Goal: Information Seeking & Learning: Learn about a topic

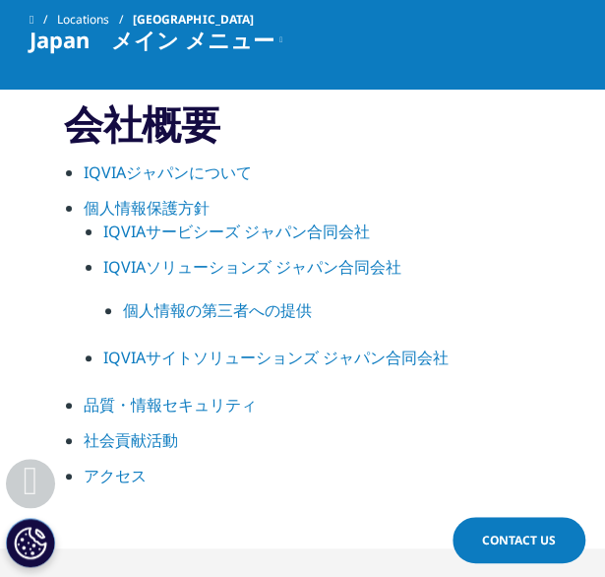
scroll to position [1746, 0]
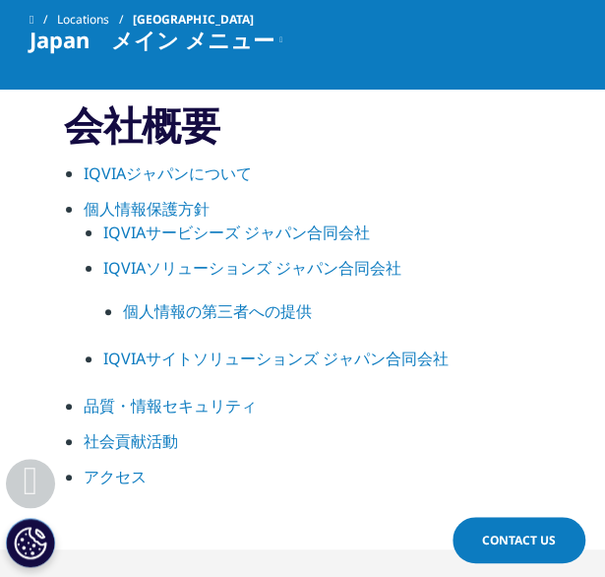
click at [240, 167] on link "IQVIAジャパンについて" at bounding box center [168, 173] width 168 height 22
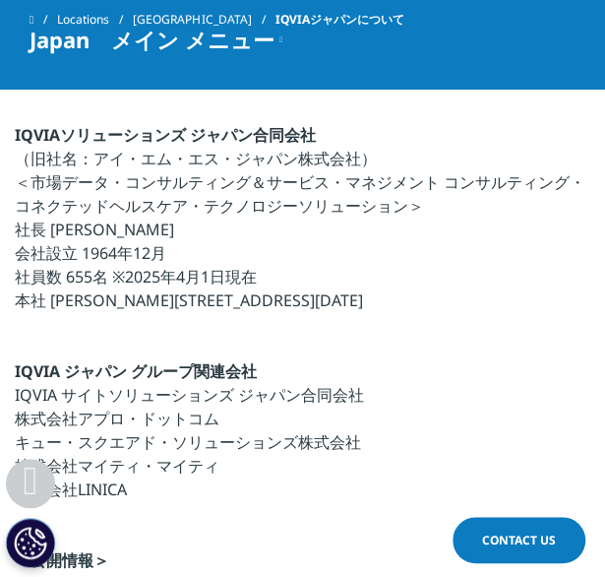
scroll to position [855, 0]
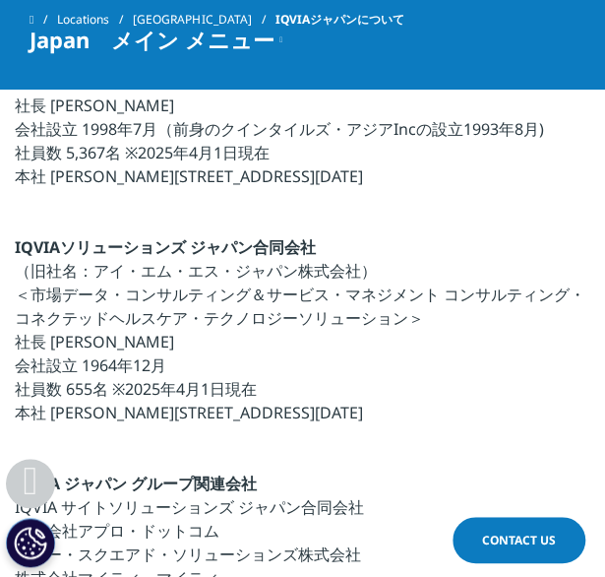
click at [197, 30] on span "Japan　メイン メニュー" at bounding box center [152, 40] width 245 height 20
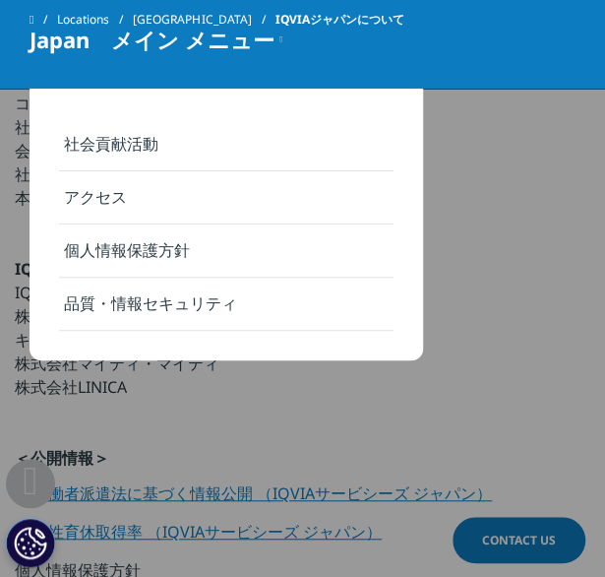
scroll to position [1071, 0]
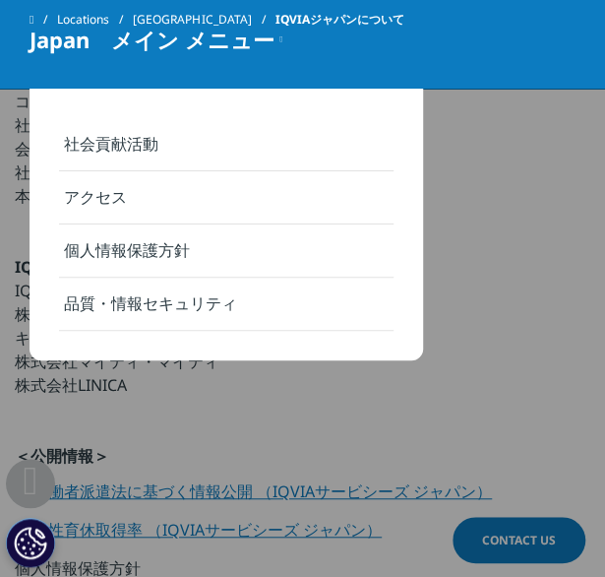
click at [59, 42] on span "Japan　メイン メニュー" at bounding box center [152, 40] width 245 height 20
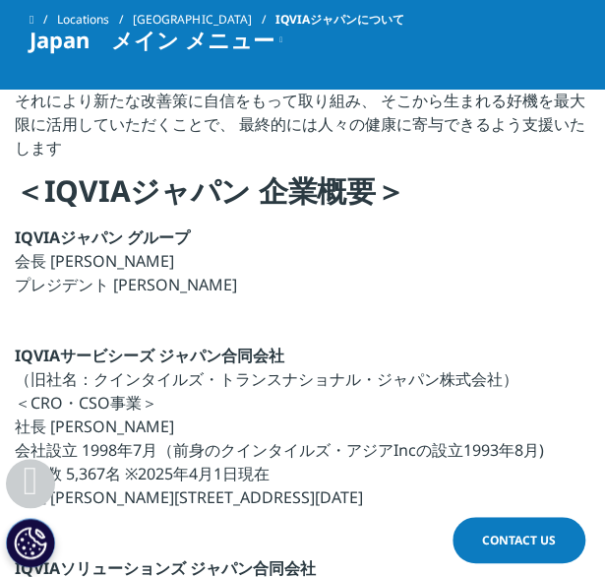
scroll to position [553, 0]
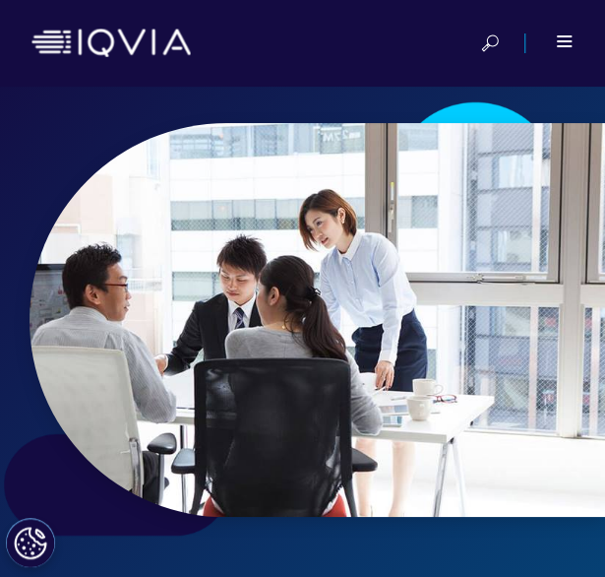
click at [553, 37] on div at bounding box center [552, 43] width 44 height 20
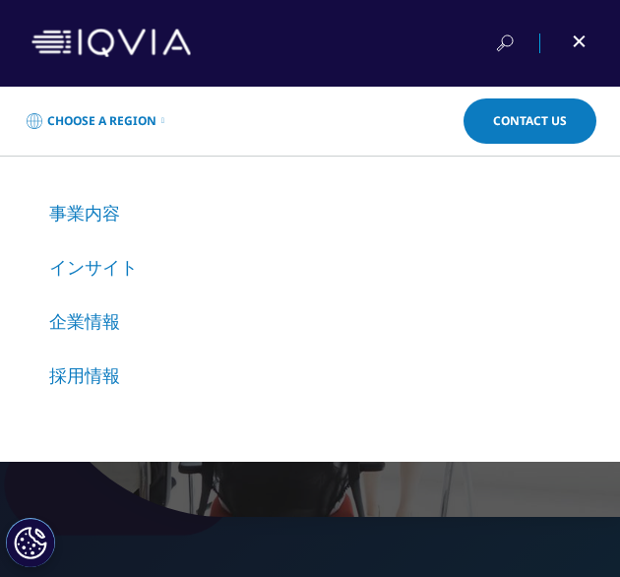
click at [106, 210] on link "事業内容" at bounding box center [84, 213] width 71 height 24
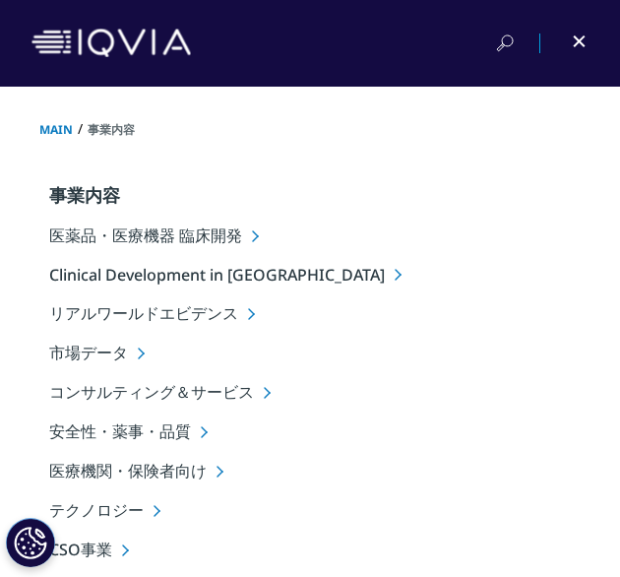
scroll to position [55, 0]
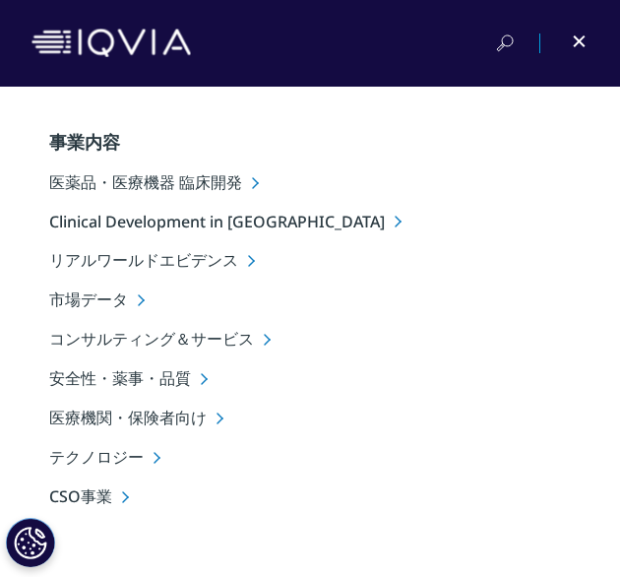
click at [250, 183] on li "医薬品・医療機器 臨床開発" at bounding box center [334, 182] width 571 height 23
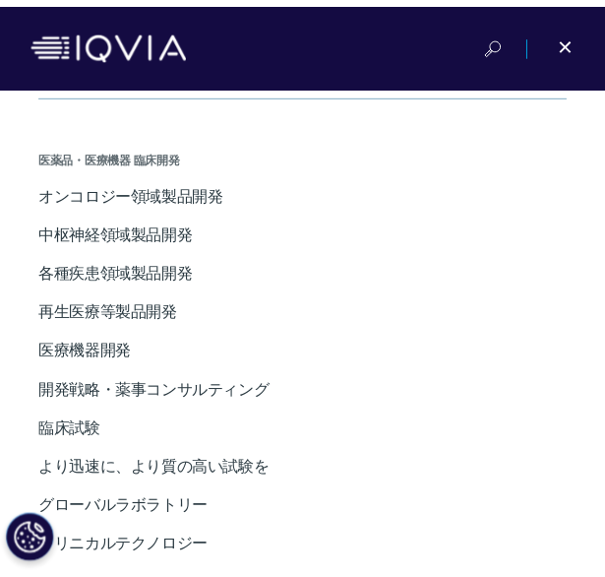
scroll to position [419, 0]
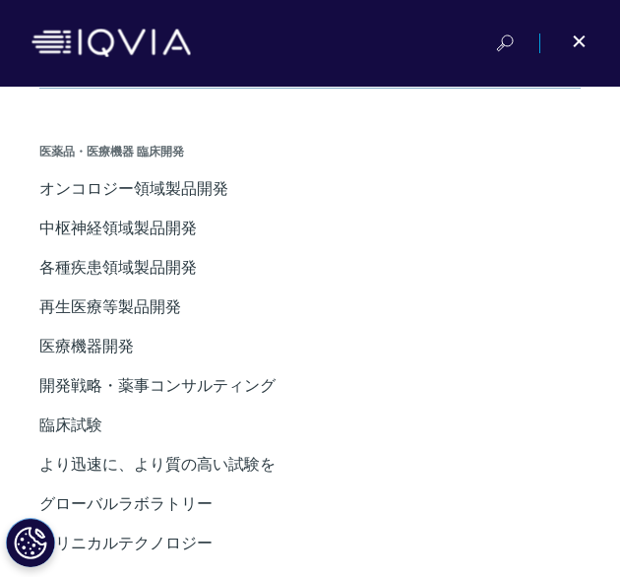
click at [571, 36] on div at bounding box center [566, 43] width 44 height 20
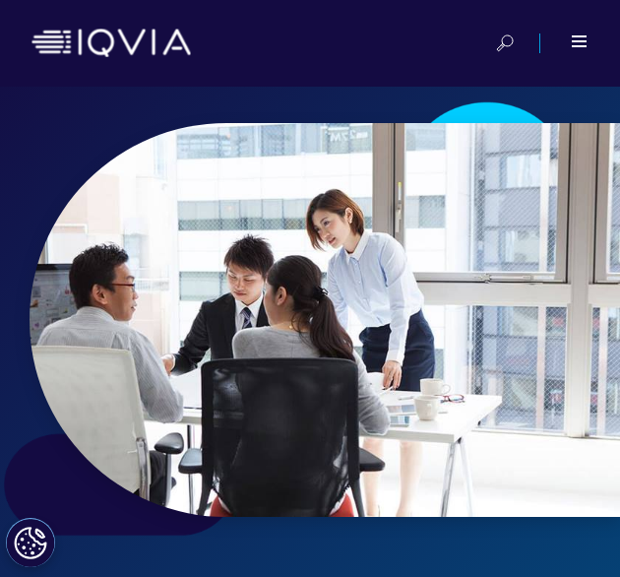
click at [572, 36] on span at bounding box center [579, 36] width 15 height 2
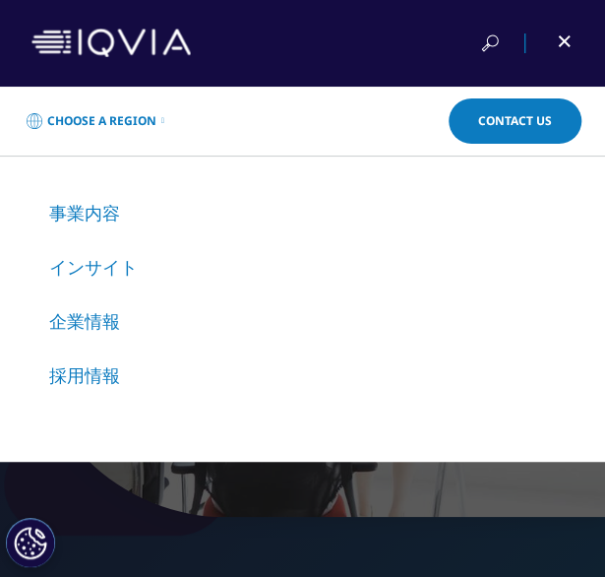
click at [95, 219] on link "事業内容" at bounding box center [84, 213] width 71 height 24
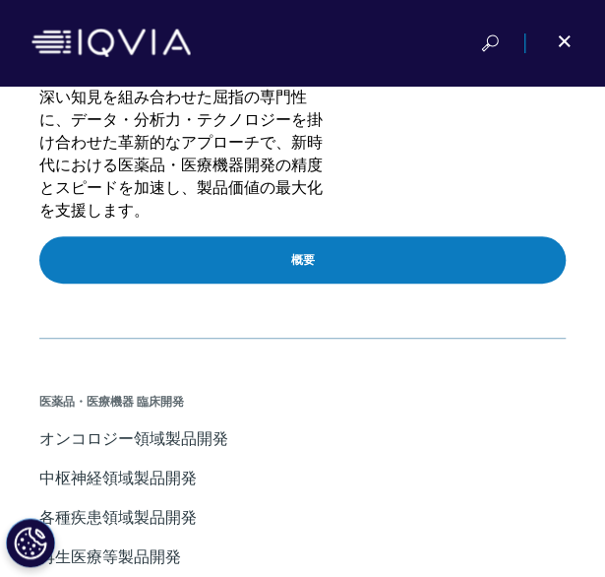
scroll to position [194, 0]
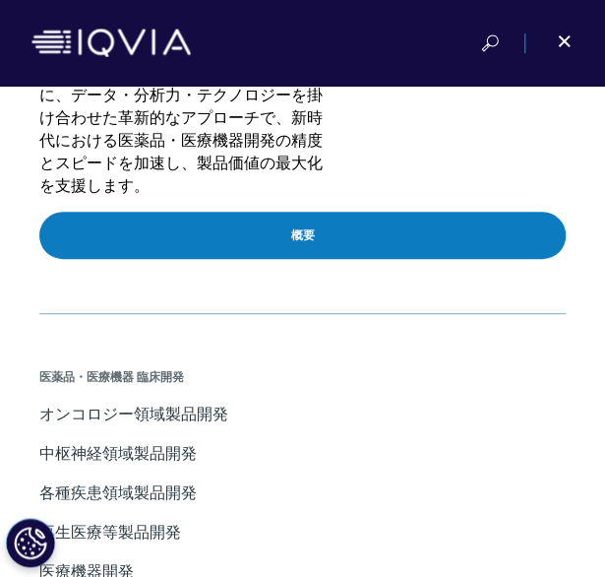
click at [188, 223] on link "概要" at bounding box center [302, 235] width 527 height 47
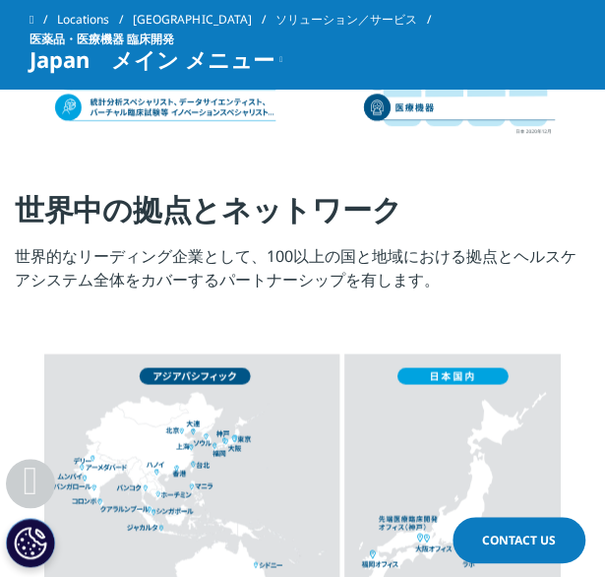
scroll to position [2384, 0]
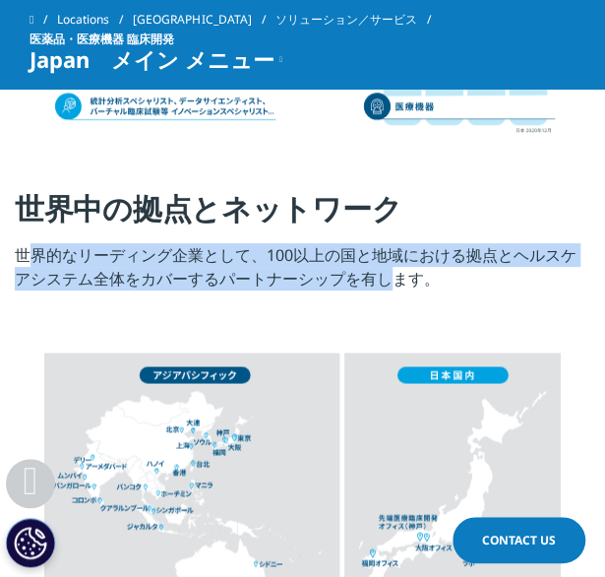
drag, startPoint x: 14, startPoint y: 256, endPoint x: 372, endPoint y: 276, distance: 358.9
click at [372, 276] on p "世界的なリーディング企業として、100以上の国と地域における拠点とヘルスケアシステム全体をカバーするパートナーシップを有します。" at bounding box center [303, 272] width 576 height 59
copy p "世界的なリーディング企業として、100以上の国と地域における拠点とヘルスケアシステム全体をカバーするパートナーシップを有"
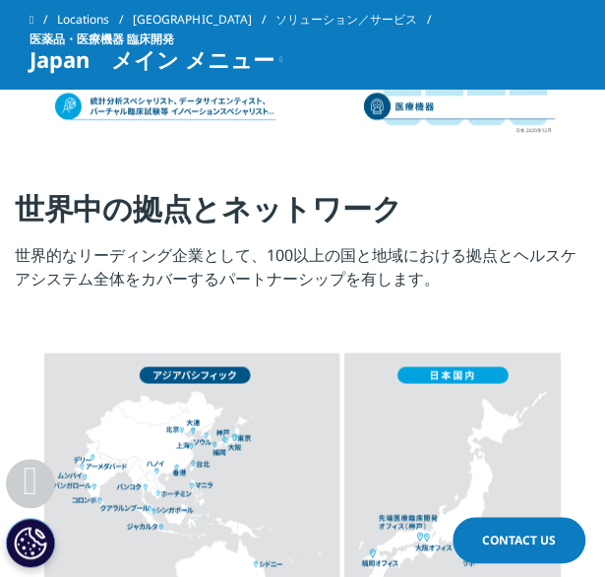
click at [477, 275] on p "世界的なリーディング企業として、100以上の国と地域における拠点とヘルスケアシステム全体をカバーするパートナーシップを有します。" at bounding box center [303, 272] width 576 height 59
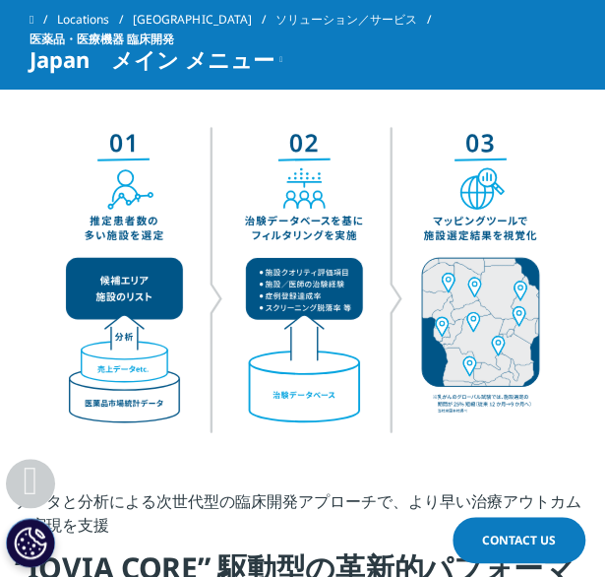
scroll to position [3310, 0]
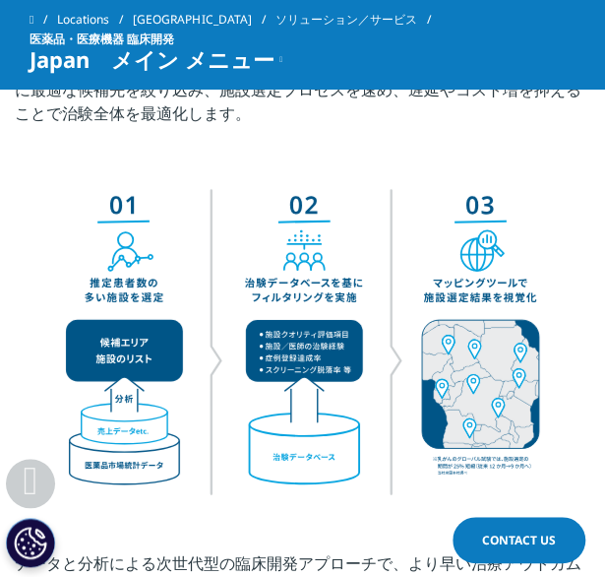
click at [271, 67] on div "Locations Japan ソリューション／サービス 医薬品・医療機器 臨床開発 Japan　メイン メニュー クリニカルテクノロジー オンコロジー領域製…" at bounding box center [302, 44] width 605 height 89
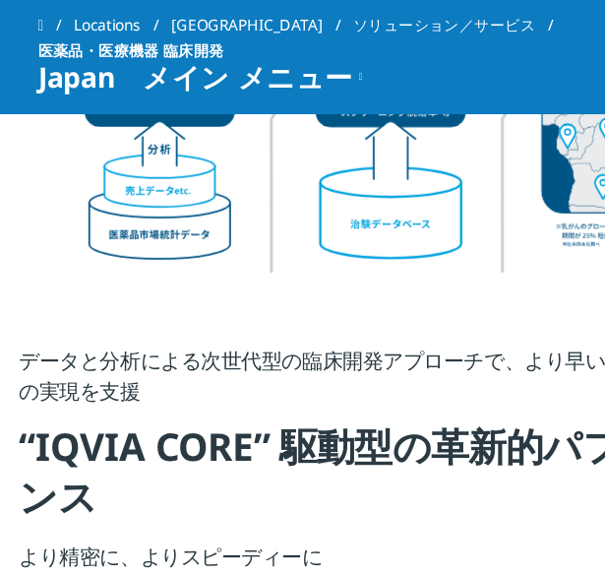
scroll to position [3573, 0]
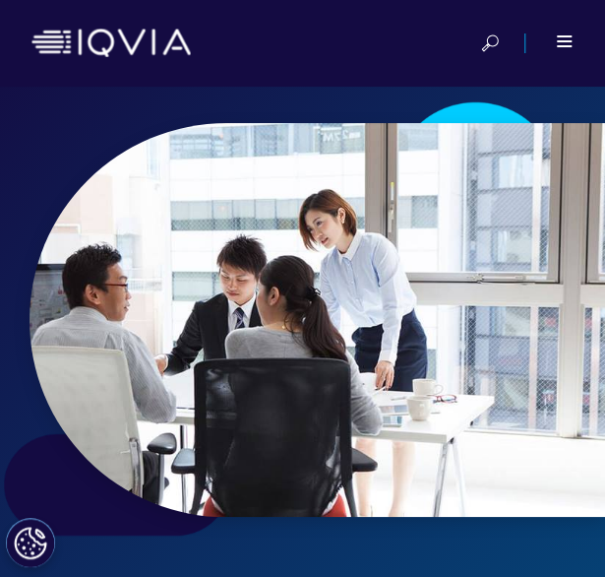
click at [553, 25] on div at bounding box center [303, 43] width 542 height 47
click at [561, 35] on span at bounding box center [564, 36] width 15 height 2
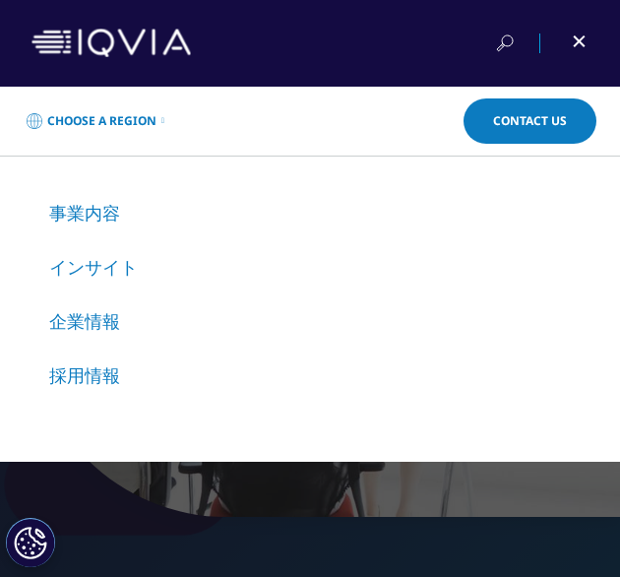
click at [89, 217] on link "事業内容" at bounding box center [84, 213] width 71 height 24
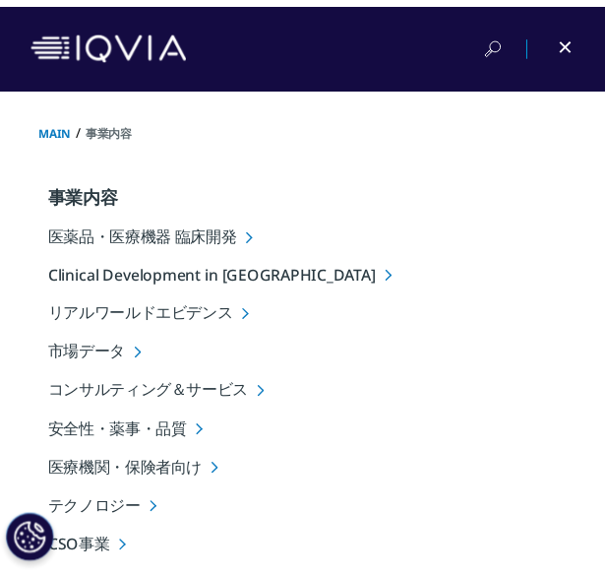
scroll to position [55, 0]
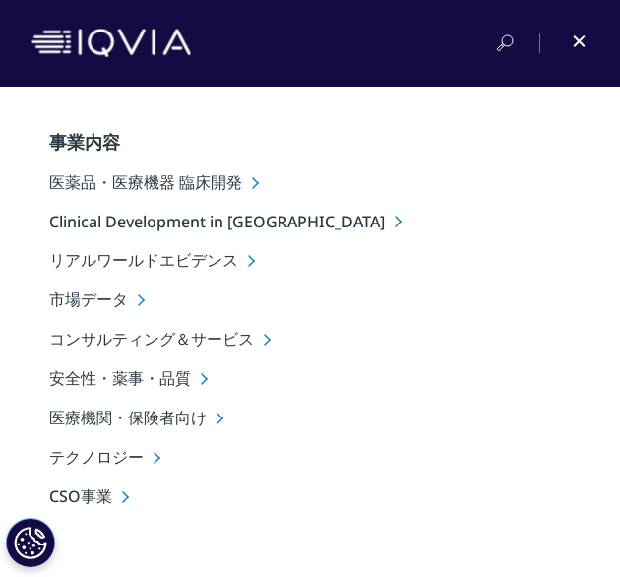
click at [589, 29] on div at bounding box center [310, 43] width 620 height 87
click at [585, 42] on div at bounding box center [580, 42] width 17 height 4
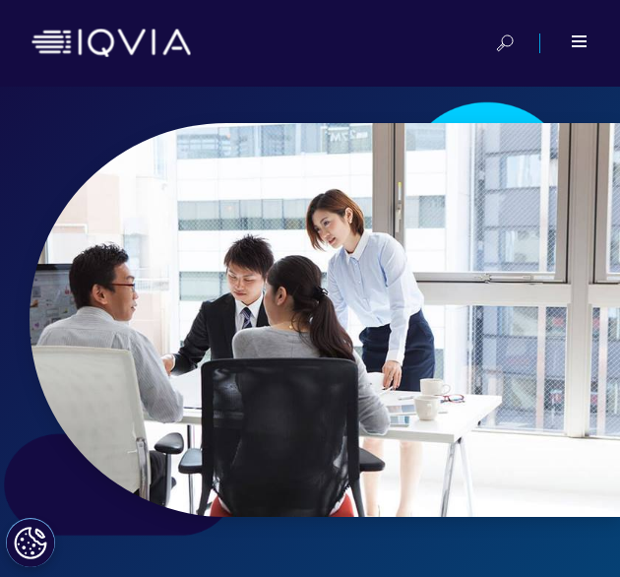
click at [585, 42] on div at bounding box center [580, 41] width 17 height 12
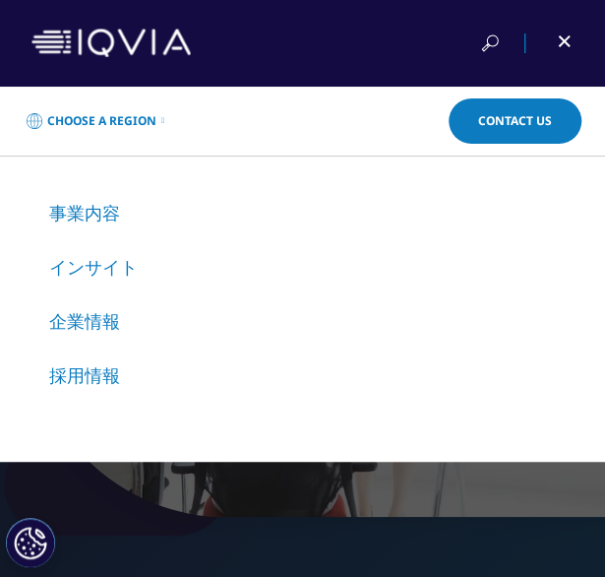
click at [90, 218] on link "事業内容" at bounding box center [84, 213] width 71 height 24
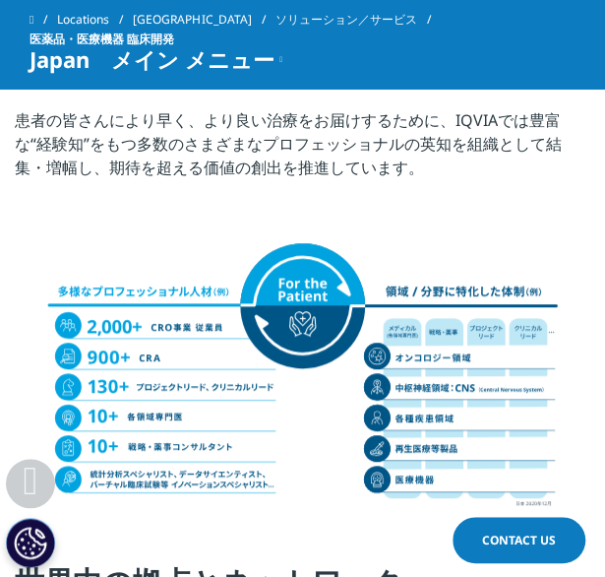
scroll to position [2013, 0]
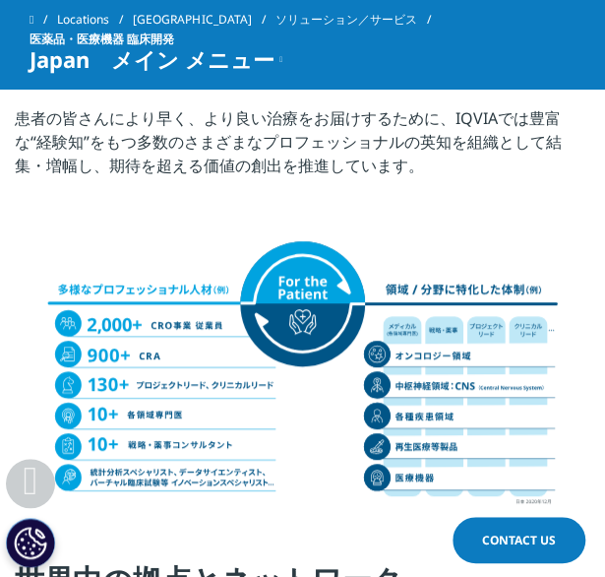
click at [373, 221] on div at bounding box center [302, 350] width 517 height 322
drag, startPoint x: 373, startPoint y: 221, endPoint x: 303, endPoint y: 193, distance: 75.1
click at [303, 193] on div at bounding box center [302, 350] width 517 height 322
click at [86, 142] on p "患者の皆さんにより早く、より良い治療をお届けするために、IQVIAでは豊富な“経験知”をもつ多数のさまざまなプロフェッショナルの英知を組織として結集・増幅し、…" at bounding box center [303, 147] width 576 height 83
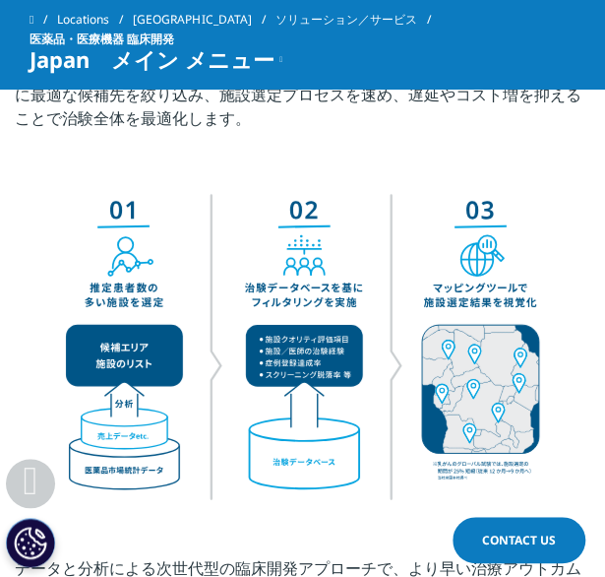
scroll to position [3306, 0]
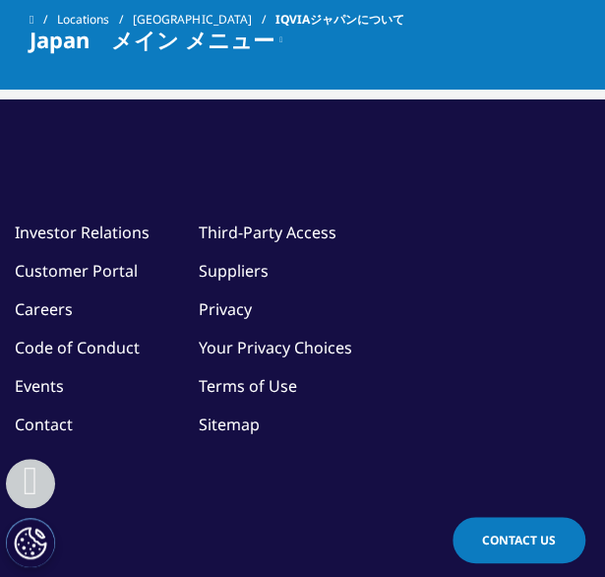
scroll to position [2219, 0]
click at [114, 238] on link "Investor Relations" at bounding box center [82, 233] width 135 height 22
